Goal: Task Accomplishment & Management: Manage account settings

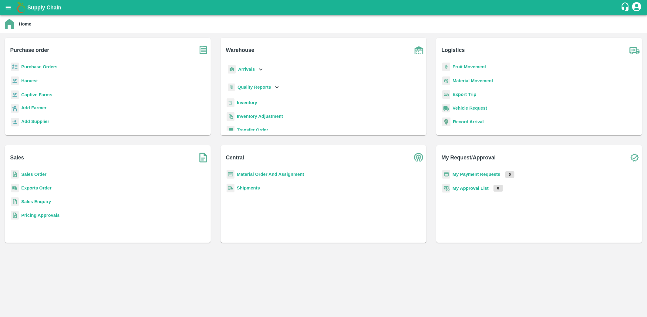
click at [52, 66] on b "Purchase Orders" at bounding box center [39, 66] width 36 height 5
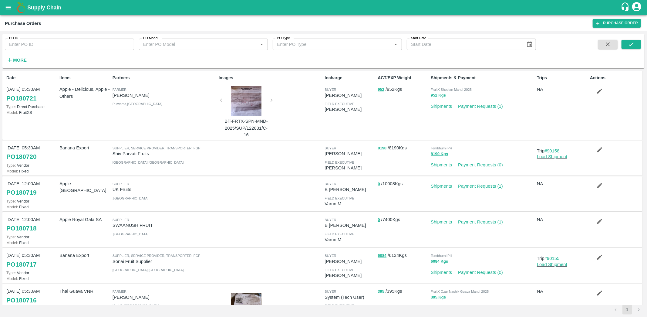
click at [23, 61] on strong "More" at bounding box center [20, 60] width 14 height 5
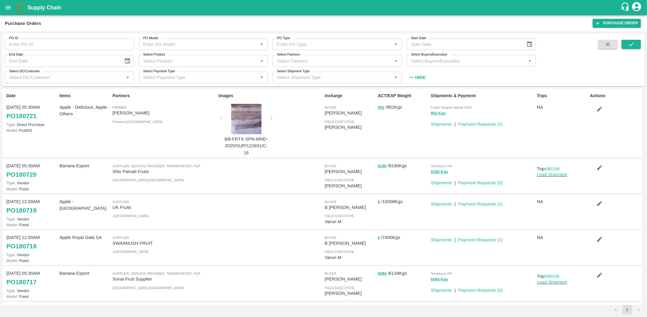
click at [171, 59] on input "Select Product" at bounding box center [199, 61] width 116 height 8
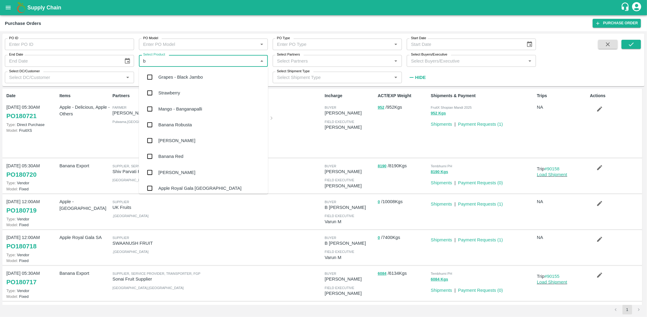
type input "b"
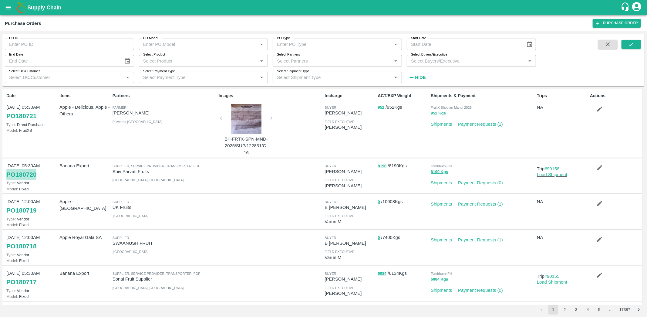
click at [33, 173] on link "PO 180720" at bounding box center [21, 174] width 30 height 11
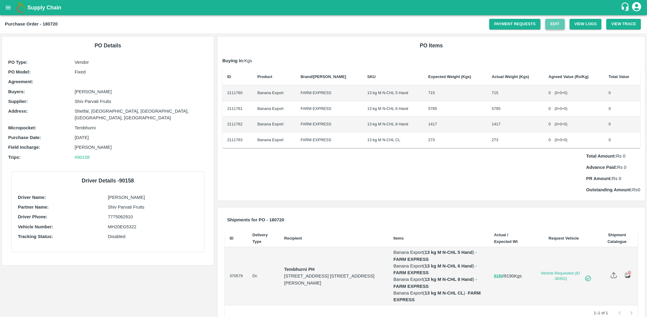
click at [550, 24] on link "Edit" at bounding box center [554, 24] width 19 height 11
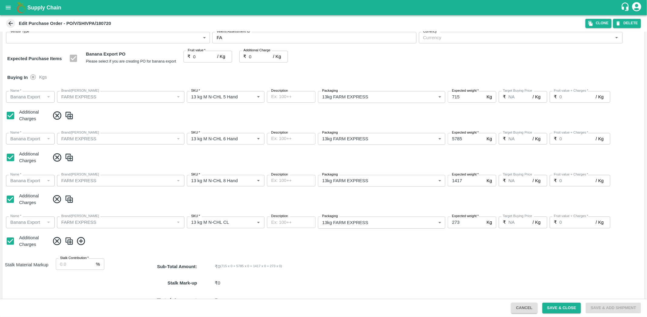
scroll to position [104, 0]
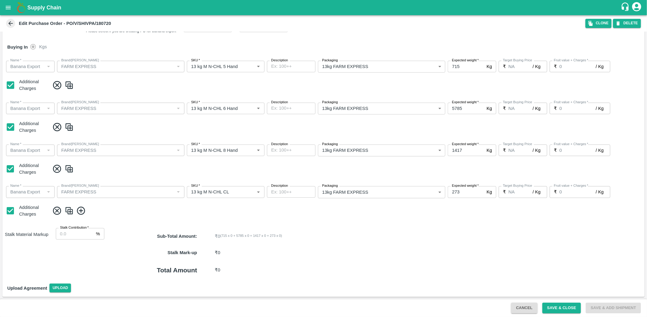
click at [461, 108] on input "5785" at bounding box center [465, 108] width 36 height 12
click at [457, 107] on input "5785" at bounding box center [465, 108] width 36 height 12
type input "0"
click at [561, 306] on button "Save & Close" at bounding box center [561, 307] width 39 height 11
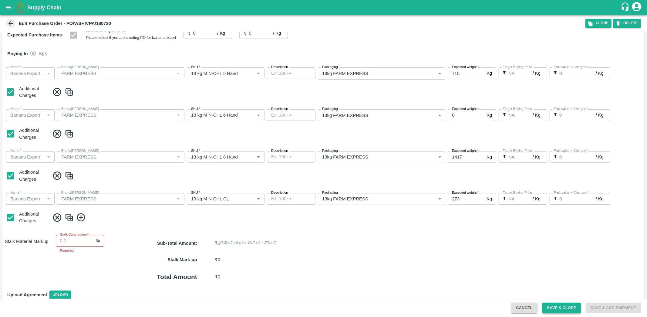
scroll to position [111, 0]
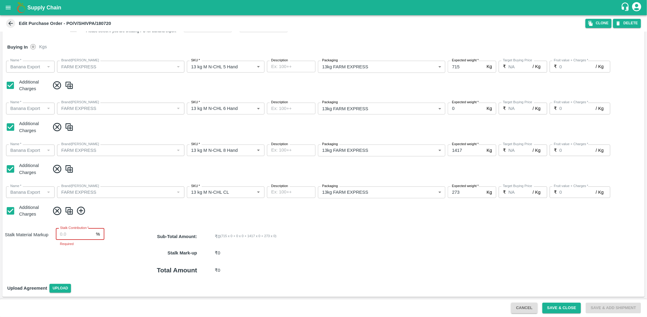
click at [78, 233] on input "Stalk Contribution   *" at bounding box center [75, 234] width 38 height 12
